Goal: Check status: Check status

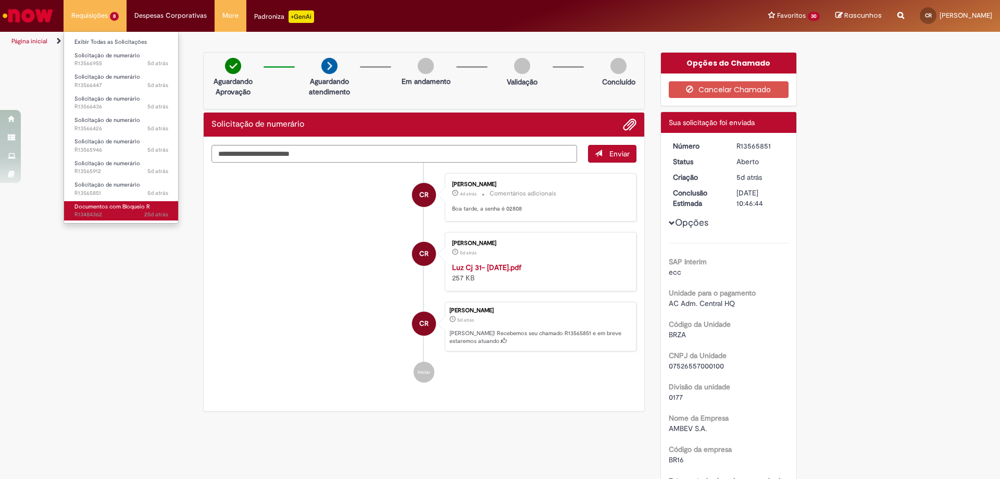
click at [109, 203] on span "Documentos com Bloqueio R" at bounding box center [112, 207] width 76 height 8
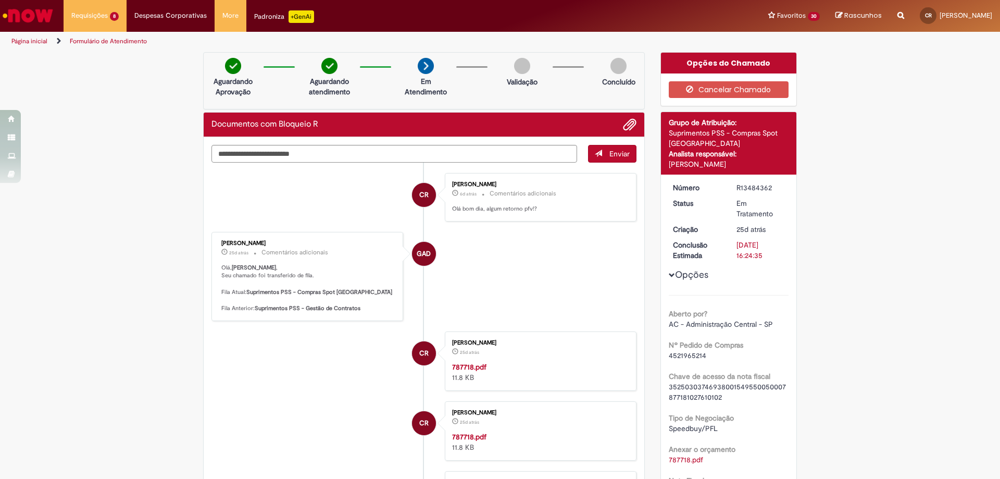
drag, startPoint x: 731, startPoint y: 185, endPoint x: 768, endPoint y: 185, distance: 36.5
click at [768, 185] on dd "R13484362" at bounding box center [761, 187] width 64 height 10
copy div "R13484362"
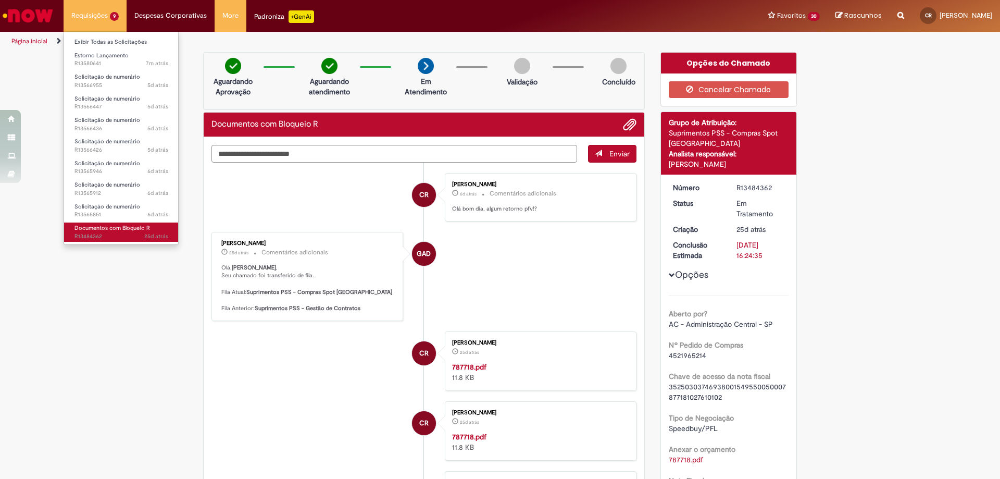
click at [119, 226] on span "Documentos com Bloqueio R" at bounding box center [112, 228] width 76 height 8
click at [116, 214] on span "6d atrás 6 dias atrás R13565851" at bounding box center [121, 214] width 94 height 8
click at [131, 216] on span "6d atrás 6 dias atrás R13565851" at bounding box center [121, 214] width 94 height 8
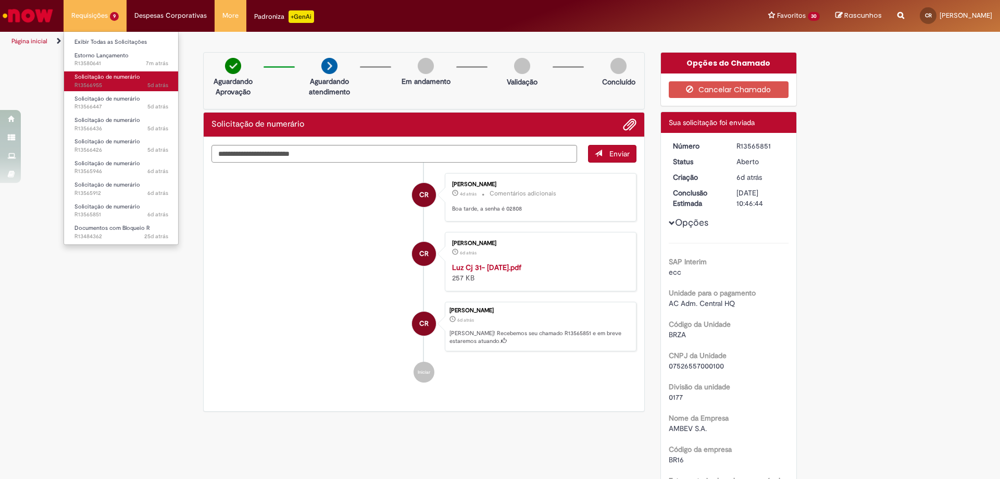
click at [87, 83] on span "5d atrás 5 dias atrás R13566955" at bounding box center [121, 85] width 94 height 8
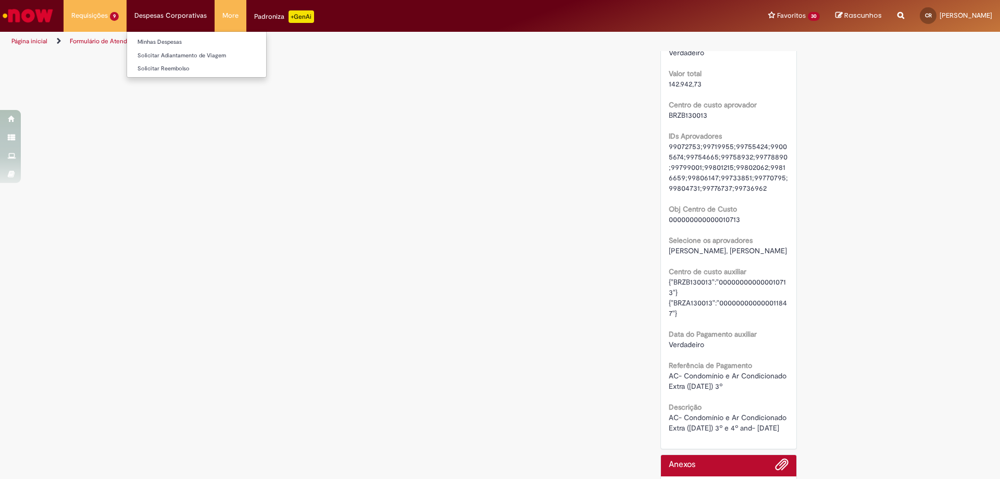
scroll to position [995, 0]
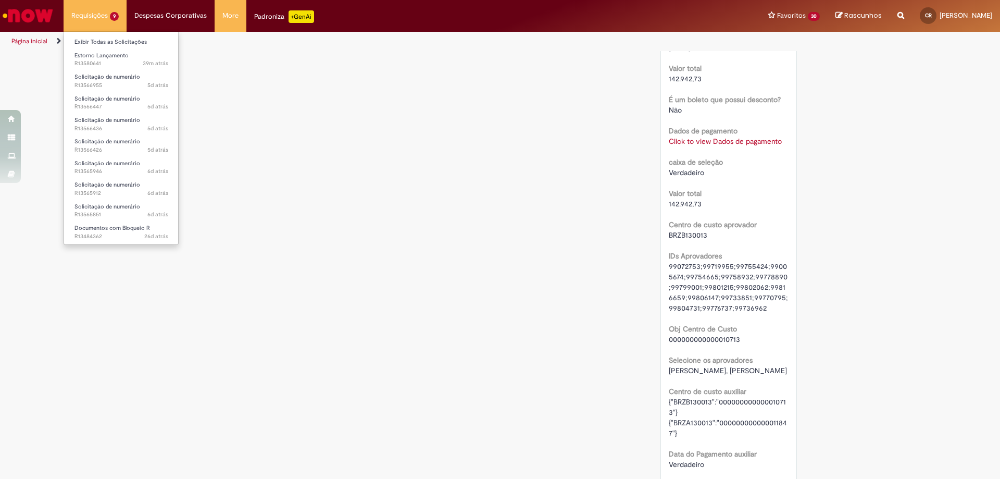
click at [110, 35] on li "Exibir Todas as Solicitações" at bounding box center [121, 41] width 115 height 14
click at [111, 43] on link "Exibir Todas as Solicitações" at bounding box center [121, 41] width 115 height 11
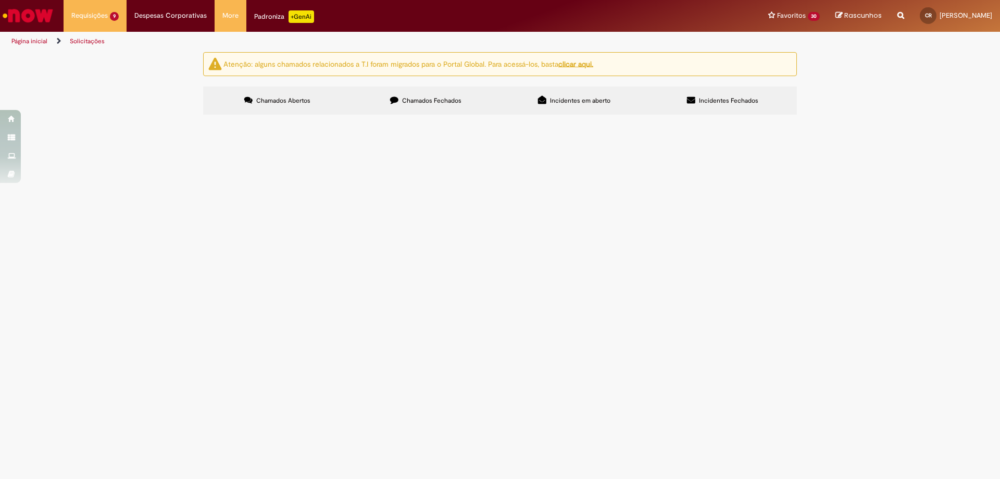
click at [469, 102] on label "Chamados Fechados" at bounding box center [426, 100] width 148 height 28
click at [0, 0] on input "Pesquisar" at bounding box center [0, 0] width 0 height 0
paste input "*********"
type input "*********"
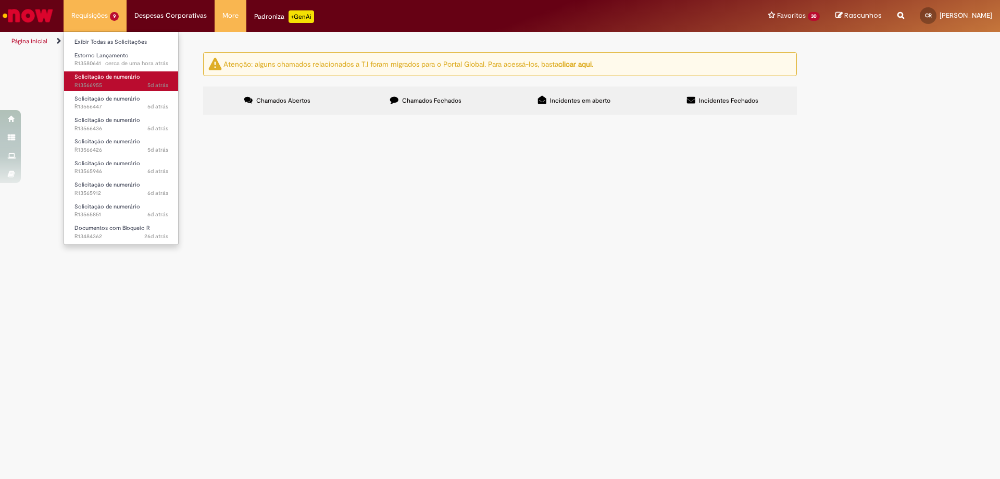
click at [85, 87] on span "5d atrás 5 dias atrás R13566955" at bounding box center [121, 85] width 94 height 8
